Goal: Information Seeking & Learning: Learn about a topic

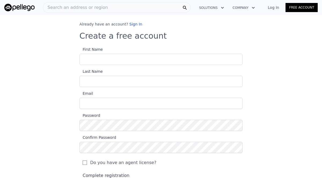
click at [85, 57] on input "First Name" at bounding box center [160, 59] width 163 height 11
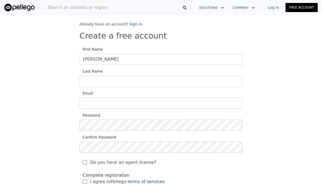
type input "[PERSON_NAME]"
click at [135, 81] on input "Last Name" at bounding box center [160, 81] width 163 height 11
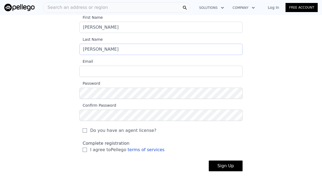
scroll to position [32, 0]
type input "[PERSON_NAME]"
click at [84, 69] on input "Email" at bounding box center [160, 70] width 163 height 11
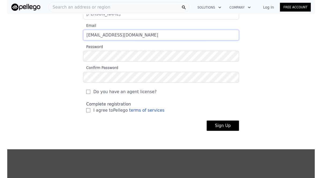
scroll to position [67, 0]
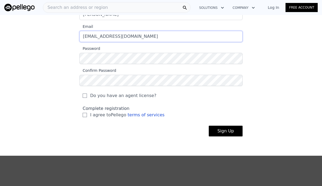
type input "[EMAIL_ADDRESS][DOMAIN_NAME]"
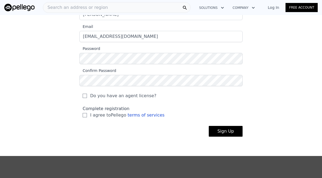
click at [83, 96] on input "Do you have an agent license?" at bounding box center [85, 96] width 4 height 4
checkbox input "true"
click at [80, 91] on div "Do you have an agent license?" at bounding box center [160, 94] width 163 height 16
click at [81, 95] on div "Do you have an agent license?" at bounding box center [160, 94] width 163 height 16
click at [83, 115] on input "I agree to Pellego terms of services" at bounding box center [85, 115] width 4 height 4
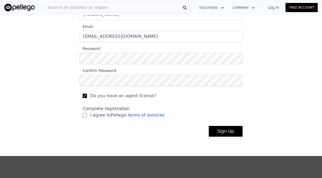
checkbox input "true"
click at [231, 131] on button "Sign Up" at bounding box center [225, 131] width 34 height 11
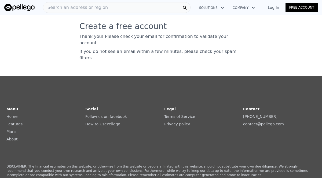
scroll to position [0, 0]
click at [55, 8] on span "Search an address or region" at bounding box center [75, 7] width 65 height 6
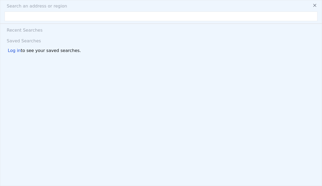
type input "[STREET_ADDRESS]"
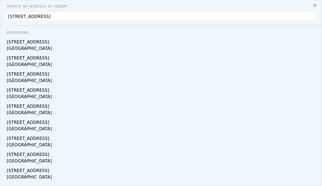
click at [27, 47] on div "[GEOGRAPHIC_DATA]" at bounding box center [162, 49] width 310 height 8
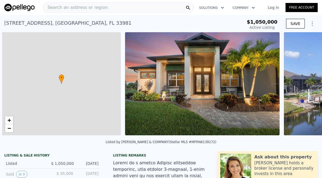
scroll to position [0, 2]
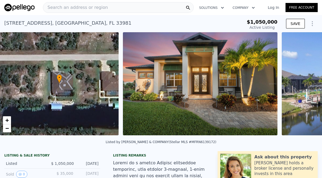
type input "-$ 1,055,295"
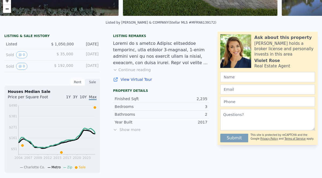
scroll to position [120, 0]
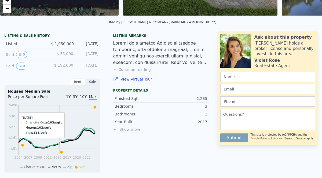
click at [59, 151] on icon "2004 2007 2009 2012 2015 2017 2020 2023 $51 $161 $271 $381 $490" at bounding box center [52, 135] width 89 height 66
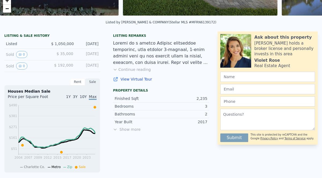
click at [113, 169] on div "Listing remarks Continue reading View Virtual Tour Property details Finished Sq…" at bounding box center [161, 148] width 104 height 235
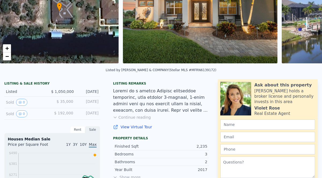
scroll to position [78, 0]
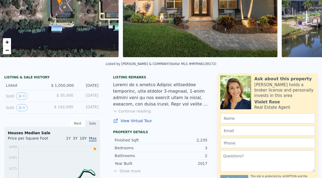
click at [72, 124] on div "Rent" at bounding box center [77, 123] width 15 height 7
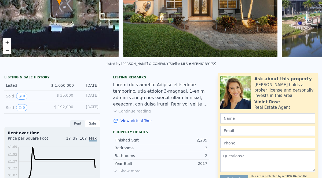
click at [78, 126] on div "Rent" at bounding box center [77, 123] width 15 height 7
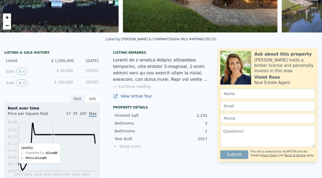
scroll to position [103, 0]
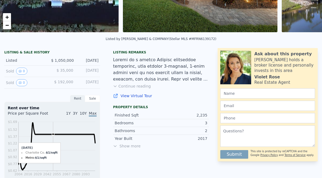
click at [70, 159] on icon "2004 2016 2029 2042 2055 2067 2080 2093 $0.62 $0.77 $0.92 $1.07 $1.22 $1.37 $1.…" at bounding box center [52, 152] width 89 height 66
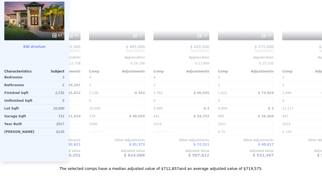
scroll to position [0, 437]
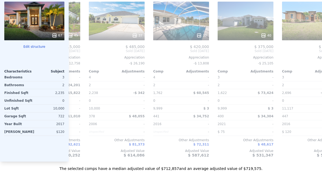
click at [259, 28] on div "40" at bounding box center [245, 21] width 56 height 39
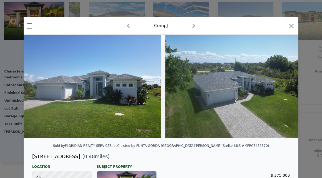
click at [292, 24] on icon "button" at bounding box center [291, 26] width 8 height 8
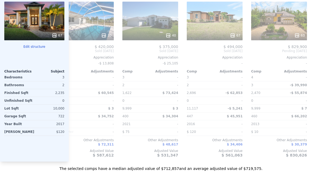
scroll to position [0, 532]
click at [289, 26] on div "63" at bounding box center [279, 21] width 56 height 39
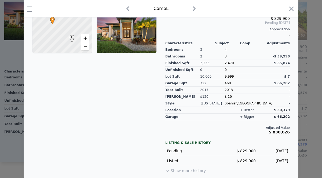
scroll to position [156, 0]
click at [292, 8] on icon "button" at bounding box center [291, 9] width 8 height 8
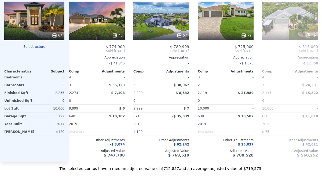
scroll to position [0, 199]
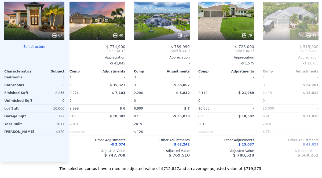
click at [243, 30] on div "79" at bounding box center [226, 21] width 56 height 39
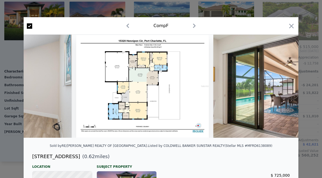
scroll to position [0, 6671]
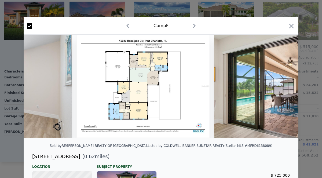
click at [101, 121] on img at bounding box center [142, 86] width 133 height 103
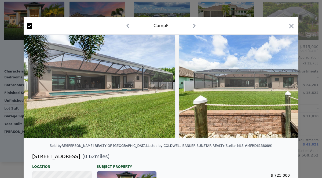
scroll to position [0, 8452]
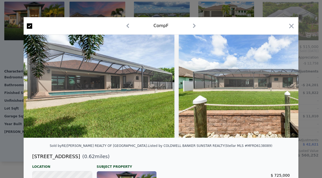
click at [294, 23] on icon "button" at bounding box center [291, 26] width 8 height 8
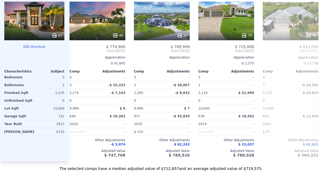
click at [245, 101] on div "-" at bounding box center [240, 101] width 27 height 8
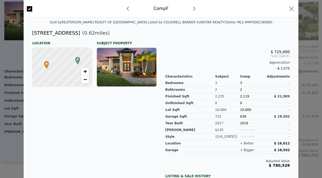
scroll to position [132, 0]
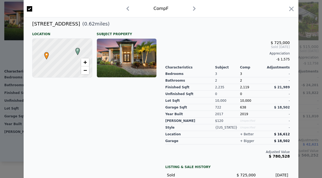
click at [113, 64] on div at bounding box center [126, 58] width 59 height 39
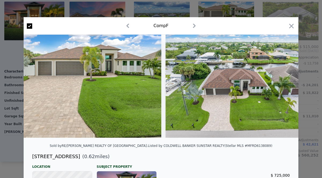
scroll to position [0, 0]
click at [294, 24] on icon "button" at bounding box center [291, 26] width 8 height 8
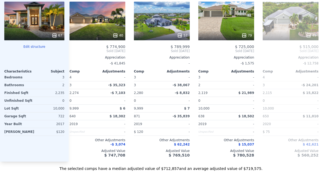
click at [155, 26] on div "57" at bounding box center [162, 21] width 56 height 39
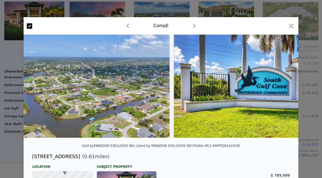
scroll to position [0, 6677]
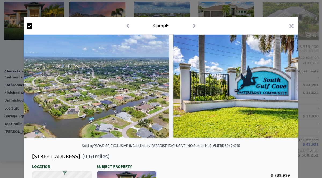
click at [296, 23] on div "Comp E" at bounding box center [161, 25] width 274 height 17
click at [292, 27] on icon "button" at bounding box center [291, 26] width 8 height 8
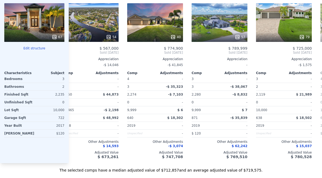
scroll to position [0, 141]
click at [142, 26] on div "40" at bounding box center [155, 22] width 56 height 39
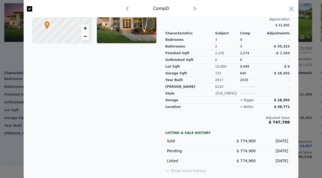
click at [191, 170] on button "Show more history" at bounding box center [185, 170] width 40 height 8
click at [191, 170] on button "Show less history" at bounding box center [184, 170] width 38 height 8
click at [195, 170] on button "Show more history" at bounding box center [185, 170] width 40 height 8
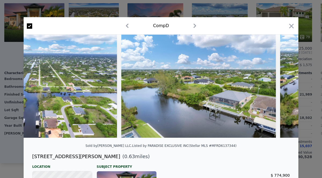
scroll to position [0, 0]
click at [295, 26] on icon "button" at bounding box center [291, 26] width 8 height 8
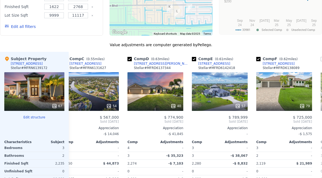
scroll to position [508, 0]
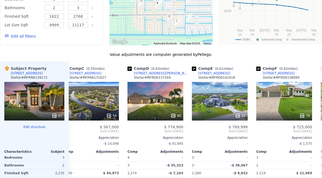
click at [37, 109] on div "67" at bounding box center [34, 101] width 60 height 39
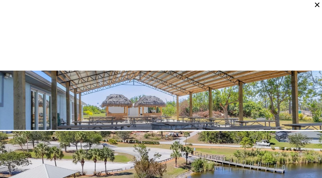
scroll to position [3738, 0]
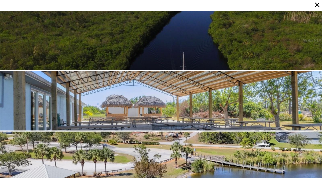
click at [320, 5] on icon at bounding box center [317, 5] width 8 height 8
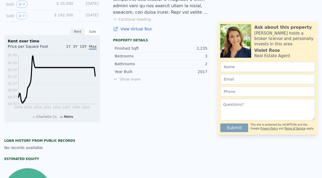
scroll to position [170, 0]
click at [91, 32] on div "Sale" at bounding box center [92, 31] width 15 height 7
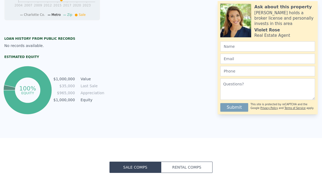
scroll to position [271, 0]
click at [15, 51] on div "Loan history from public records No records available. Estimated Equity 100% eq…" at bounding box center [52, 76] width 96 height 78
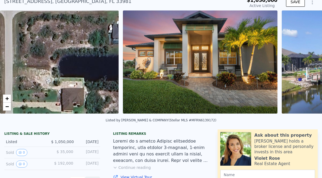
scroll to position [7, 0]
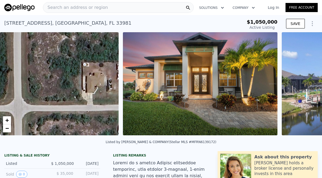
click at [58, 8] on span "Search an address or region" at bounding box center [75, 7] width 65 height 6
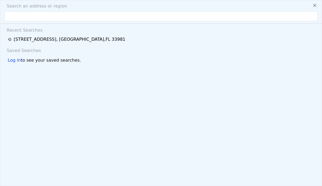
type input "[STREET_ADDRESS][US_STATE]"
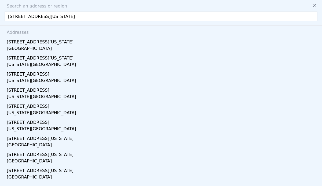
click at [16, 45] on div "[STREET_ADDRESS][US_STATE]" at bounding box center [162, 41] width 310 height 9
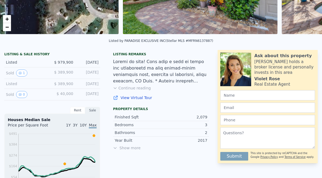
scroll to position [100, 0]
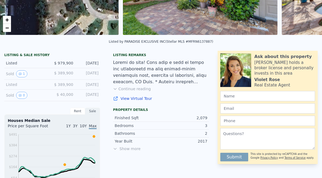
click at [18, 75] on button "1" at bounding box center [21, 73] width 11 height 7
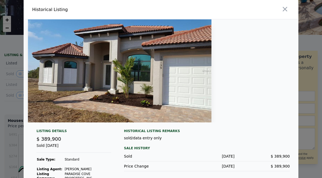
scroll to position [0, 0]
click at [288, 4] on button "button" at bounding box center [285, 9] width 10 height 10
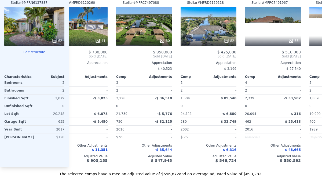
scroll to position [0, 88]
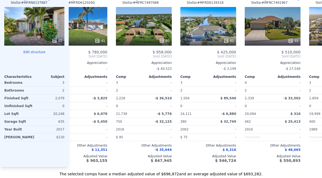
click at [216, 32] on div "82" at bounding box center [208, 26] width 56 height 39
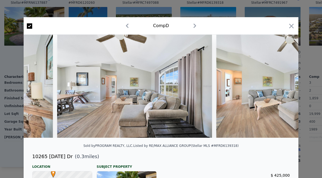
click at [296, 24] on div "Comp D" at bounding box center [161, 25] width 274 height 17
click at [292, 24] on icon "button" at bounding box center [291, 26] width 5 height 5
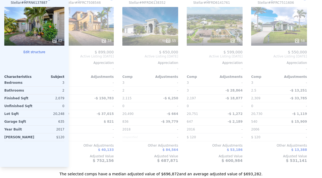
scroll to position [0, 532]
click at [217, 24] on div "33" at bounding box center [215, 26] width 56 height 39
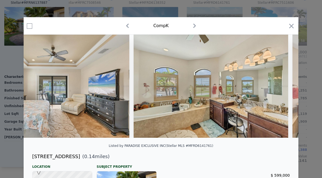
scroll to position [0, 1805]
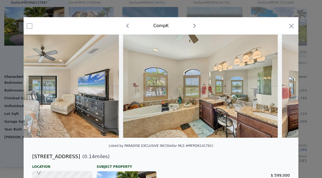
click at [293, 27] on icon "button" at bounding box center [291, 26] width 8 height 8
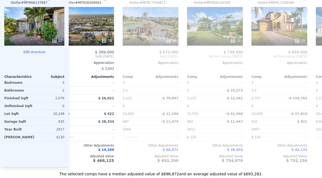
scroll to position [0, 338]
click at [230, 26] on div "72" at bounding box center [215, 26] width 56 height 39
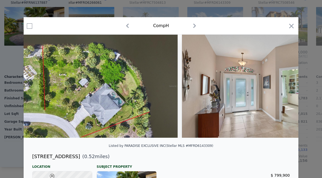
click at [294, 23] on icon "button" at bounding box center [291, 26] width 8 height 8
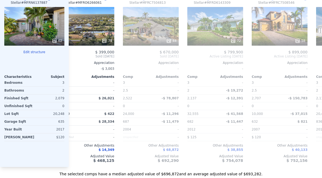
click at [141, 32] on div "44" at bounding box center [151, 26] width 56 height 39
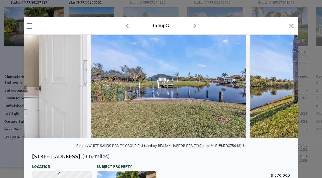
scroll to position [0, 4952]
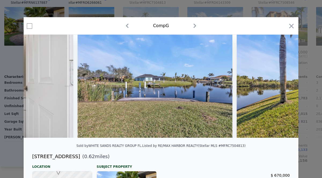
click at [290, 25] on icon "button" at bounding box center [291, 26] width 5 height 5
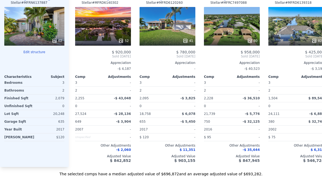
click at [103, 35] on div "52" at bounding box center [103, 26] width 56 height 39
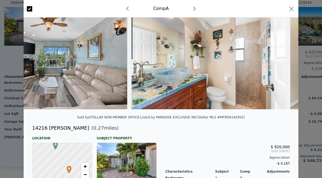
scroll to position [28, 0]
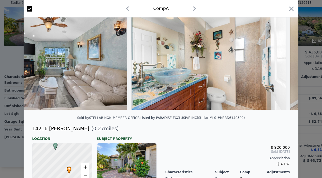
click at [291, 8] on icon "button" at bounding box center [291, 9] width 8 height 8
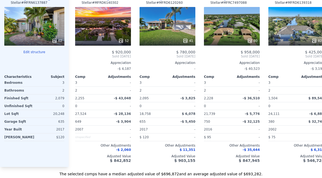
click at [25, 34] on div "62" at bounding box center [34, 26] width 60 height 39
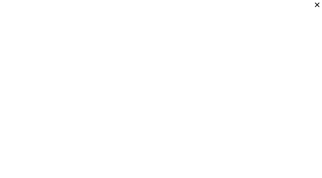
scroll to position [2050, 0]
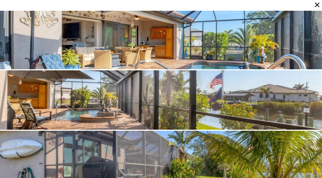
scroll to position [2050, 0]
